Goal: Check status: Check status

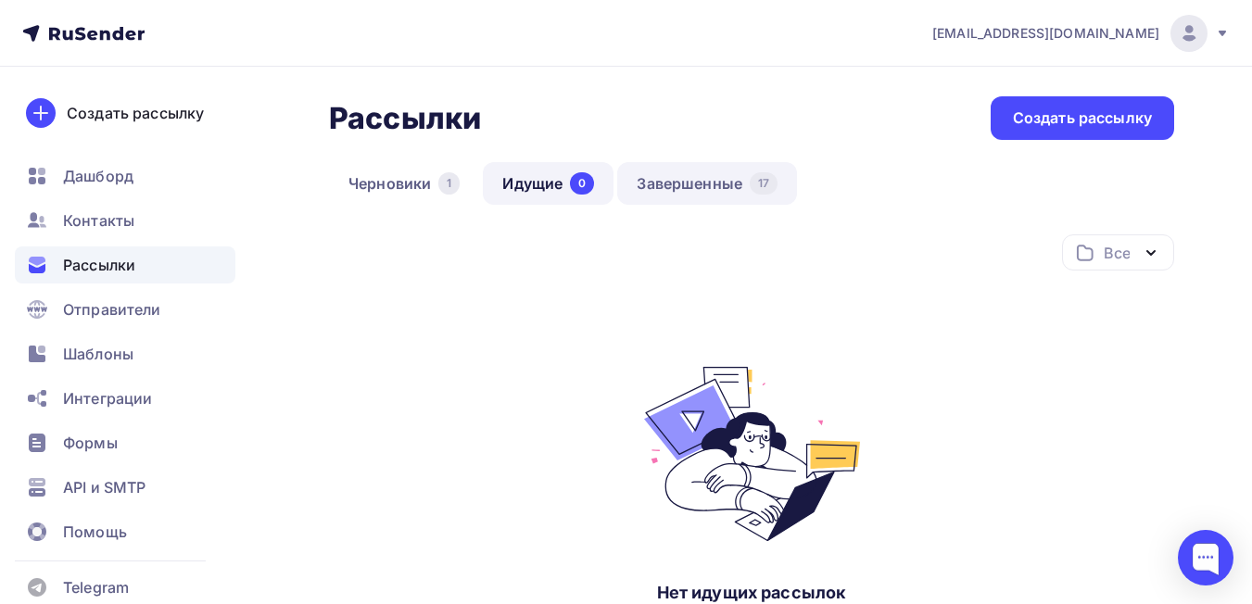
click at [722, 177] on link "Завершенные 17" at bounding box center [707, 183] width 180 height 43
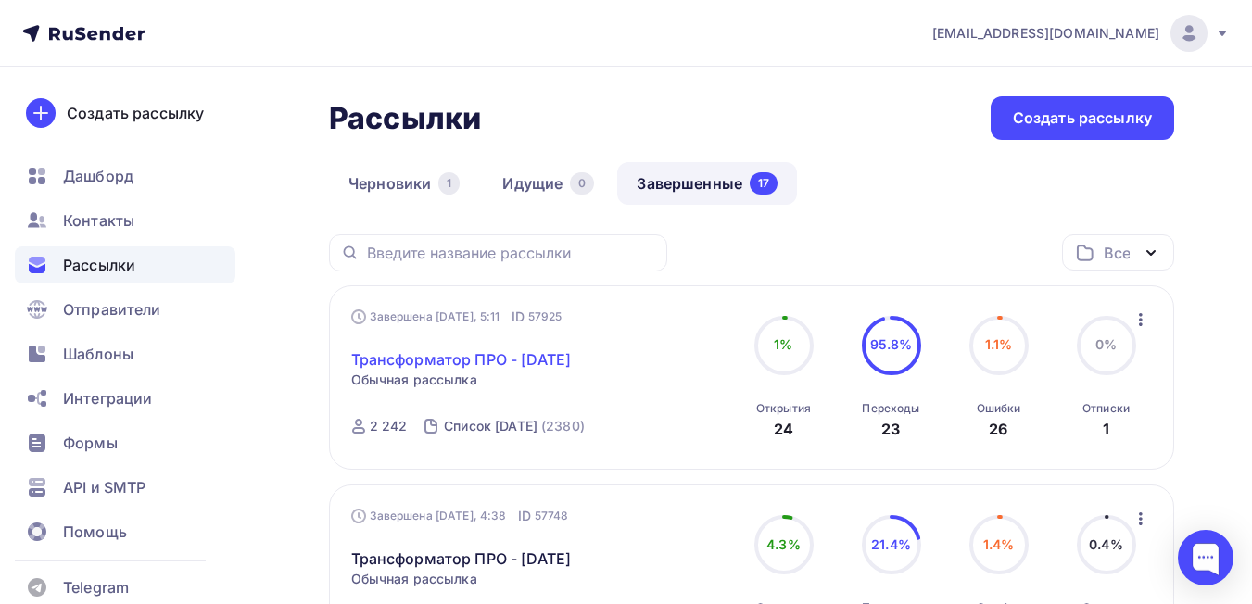
click at [493, 351] on link "Трансформатор ПРО - [DATE]" at bounding box center [461, 359] width 221 height 22
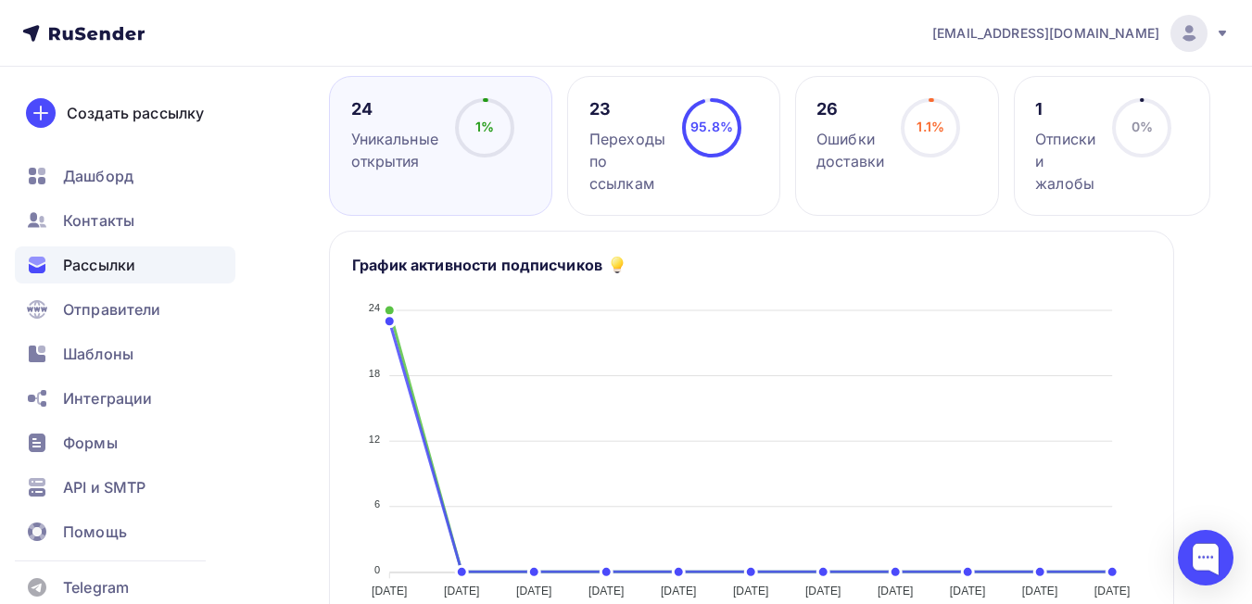
scroll to position [185, 0]
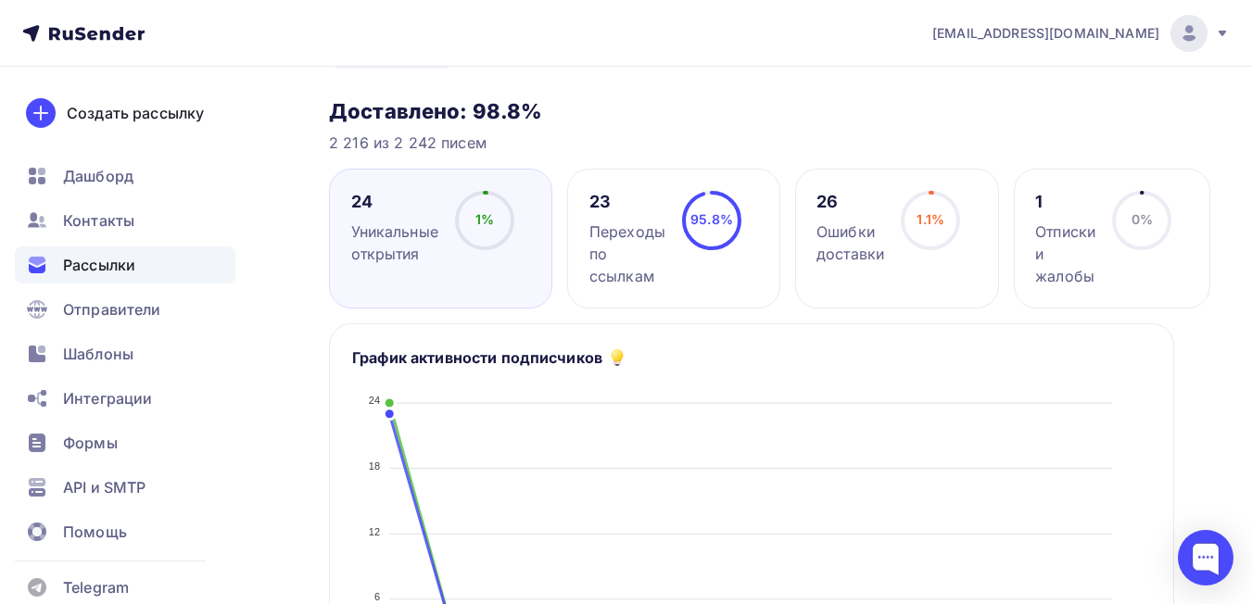
click at [619, 250] on div "Переходы по ссылкам" at bounding box center [627, 254] width 76 height 67
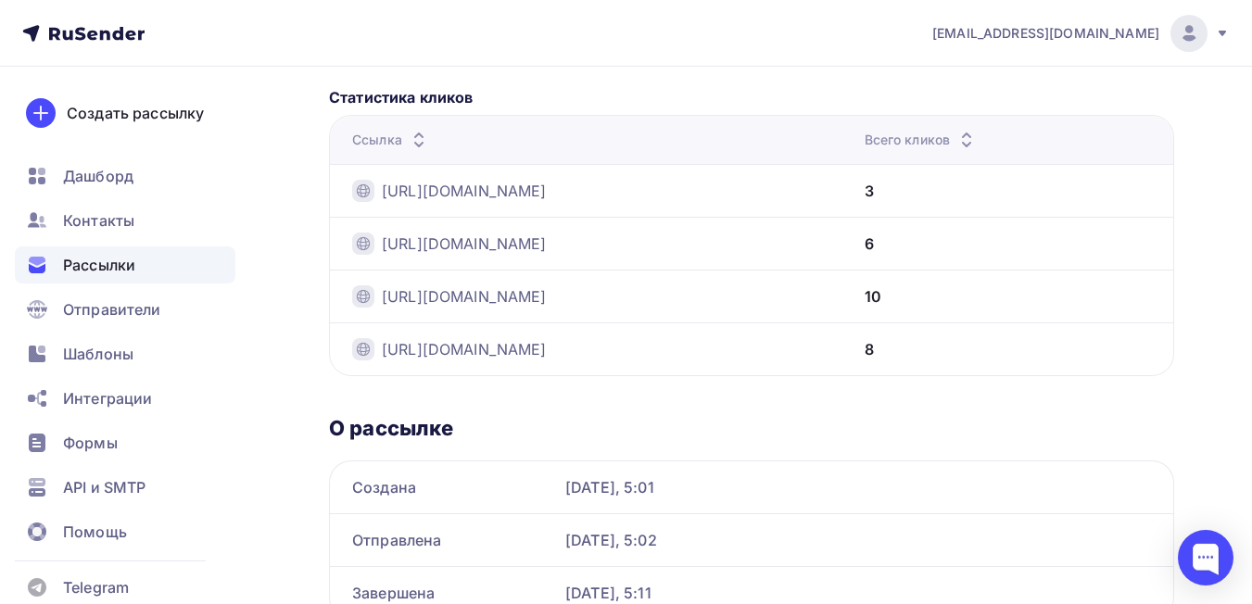
scroll to position [527, 0]
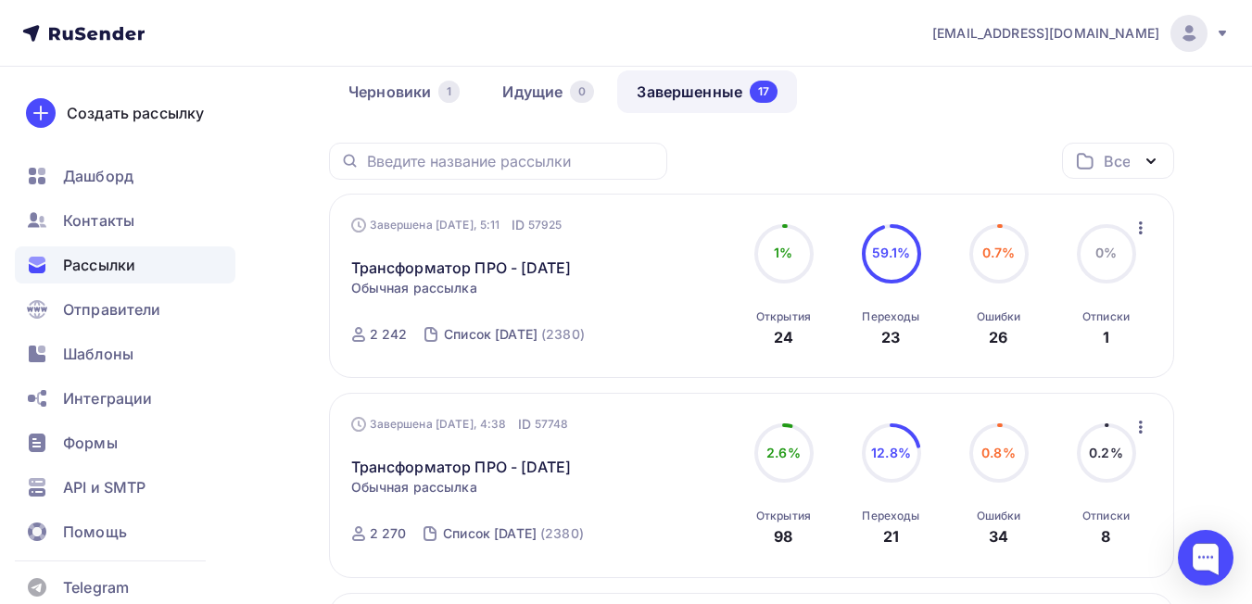
scroll to position [93, 0]
